Goal: Task Accomplishment & Management: Complete application form

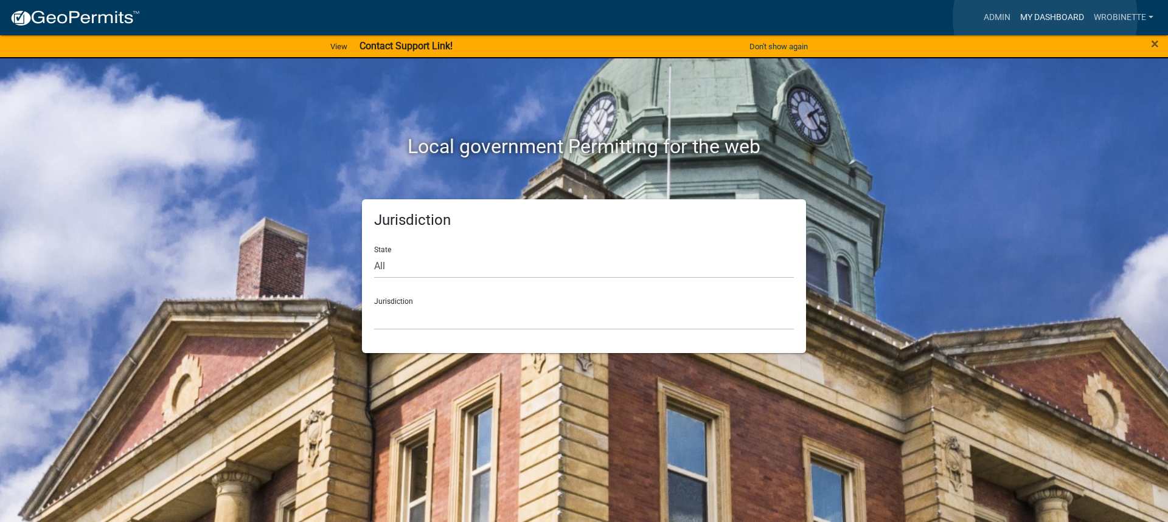
click at [1045, 18] on link "My Dashboard" at bounding box center [1052, 17] width 74 height 23
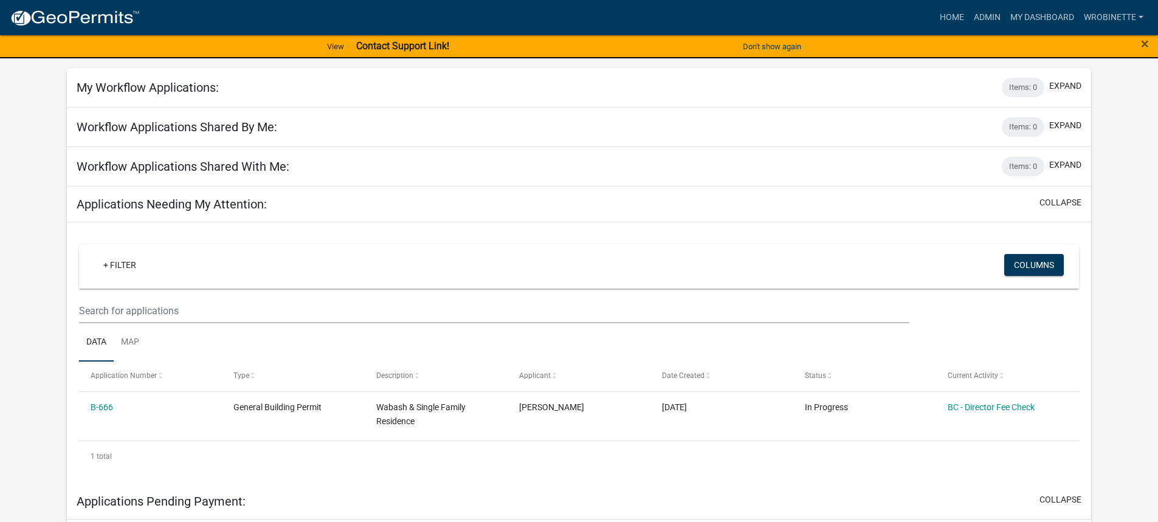
scroll to position [122, 0]
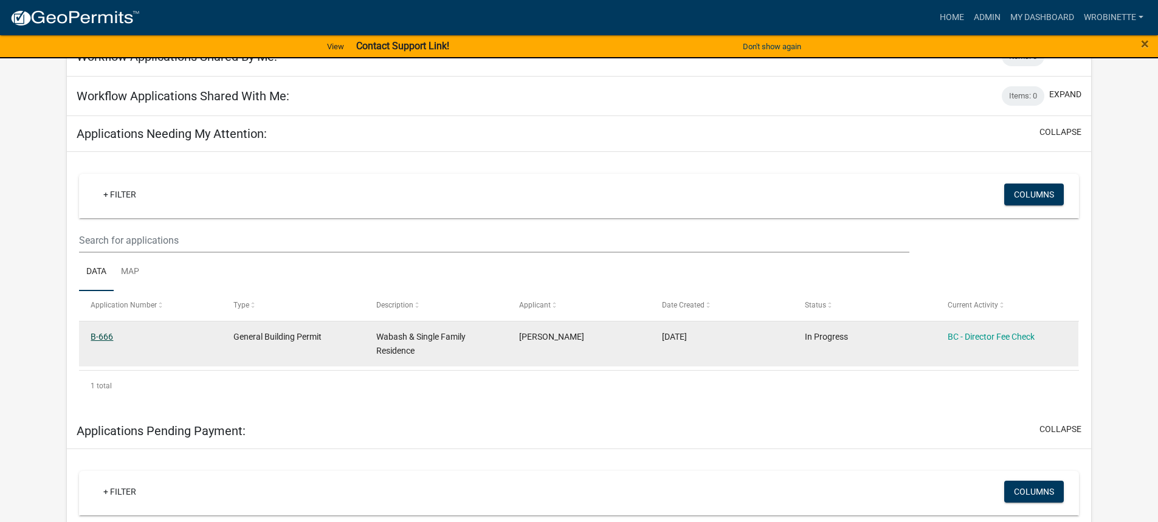
click at [108, 333] on link "B-666" at bounding box center [102, 337] width 22 height 10
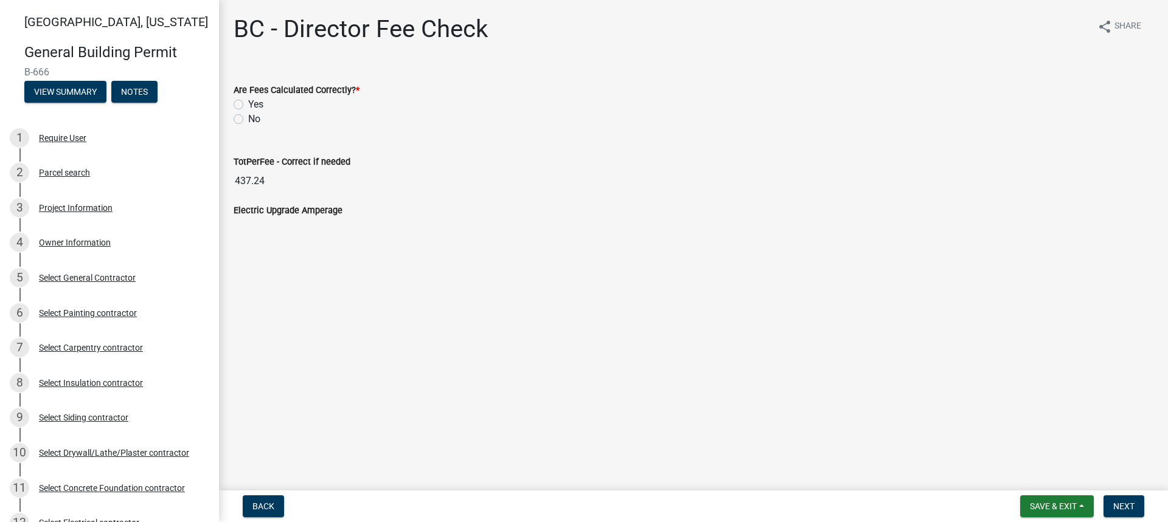
click at [248, 105] on label "Yes" at bounding box center [255, 104] width 15 height 15
click at [248, 105] on input "Yes" at bounding box center [252, 101] width 8 height 8
radio input "true"
click at [1127, 503] on span "Next" at bounding box center [1123, 507] width 21 height 10
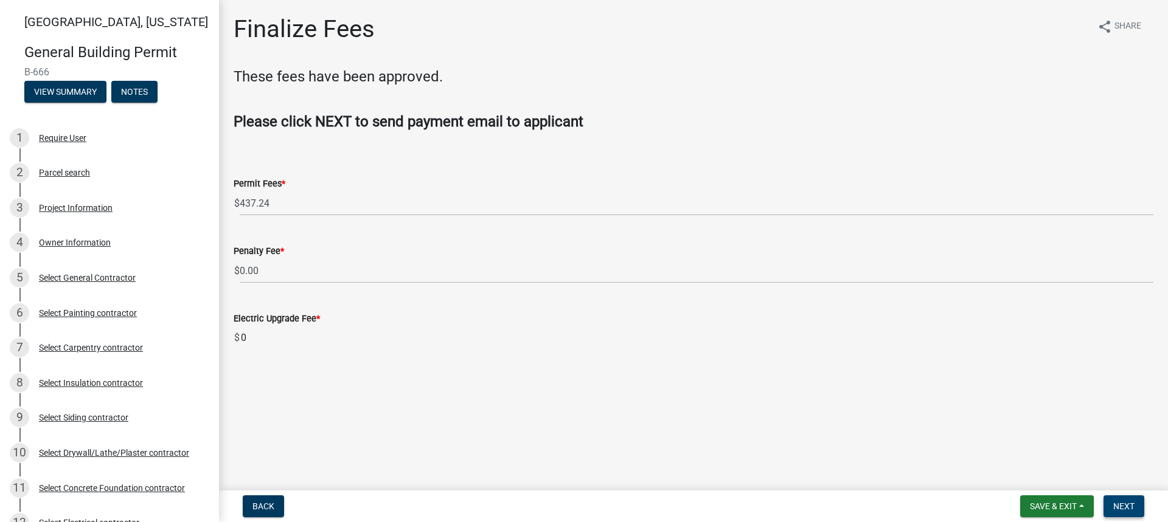
click at [1115, 507] on span "Next" at bounding box center [1123, 507] width 21 height 10
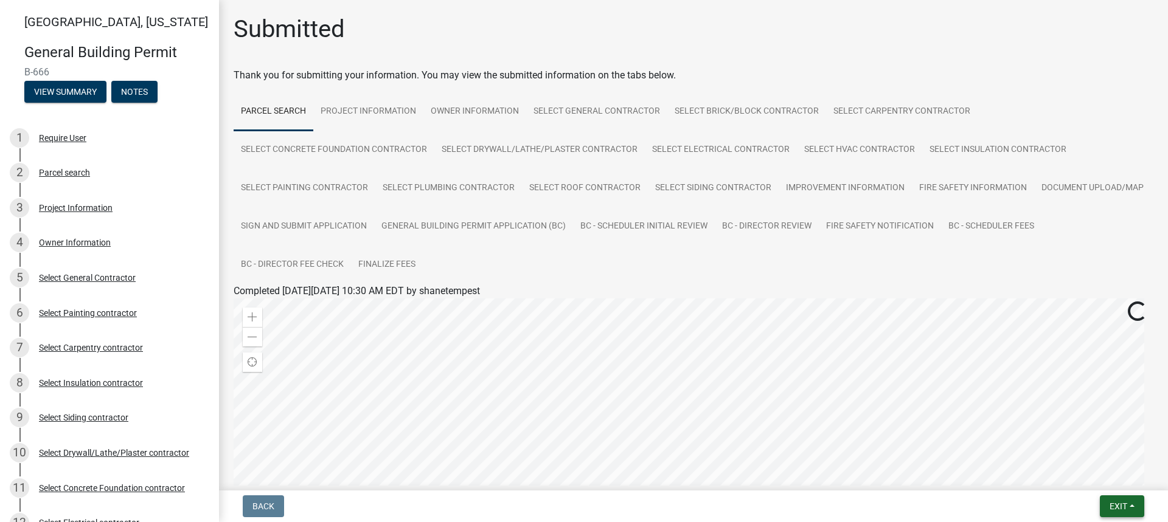
click at [1127, 506] on button "Exit" at bounding box center [1121, 507] width 44 height 22
click at [1097, 479] on button "Save & Exit" at bounding box center [1095, 474] width 97 height 29
